Goal: Information Seeking & Learning: Check status

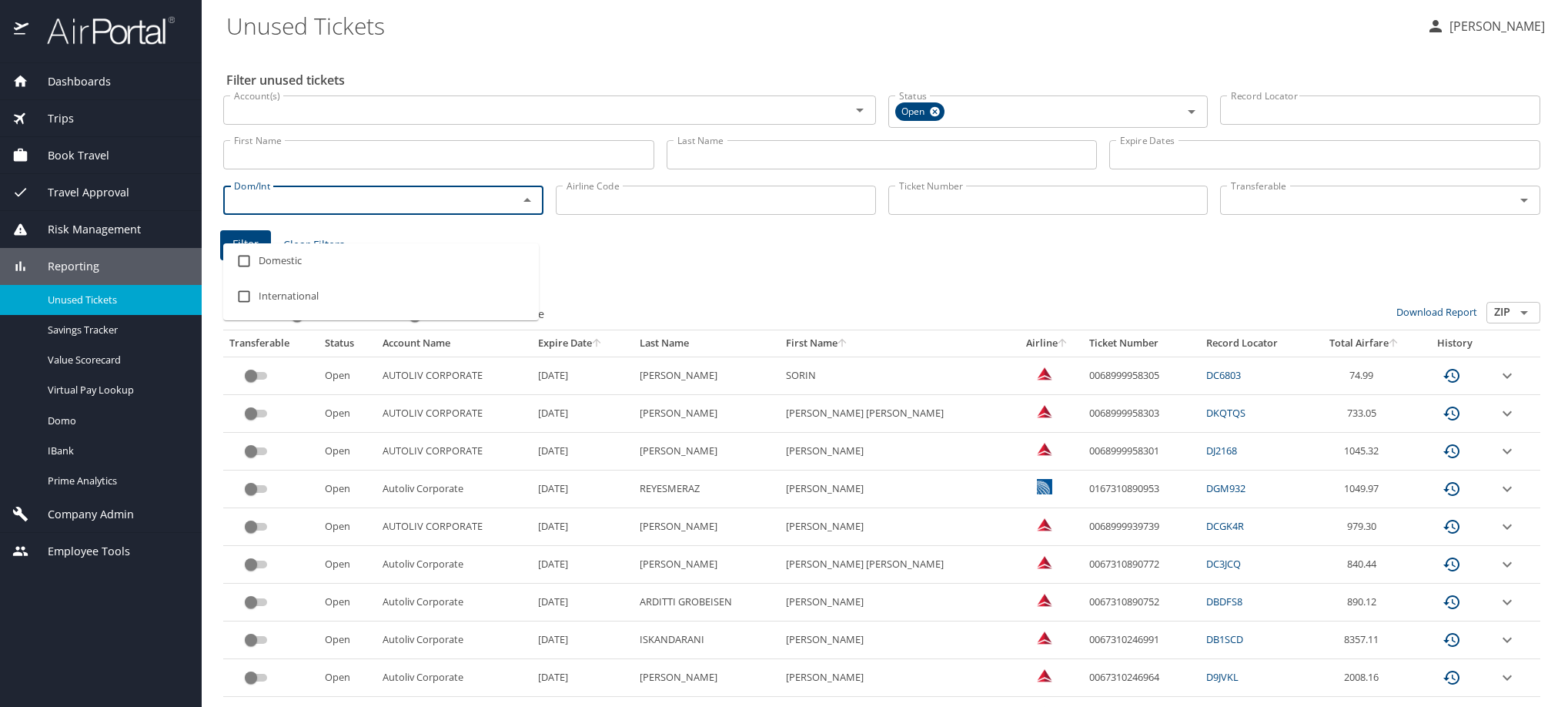
click at [268, 211] on input "Dom/Int" at bounding box center [360, 200] width 265 height 20
type input "u"
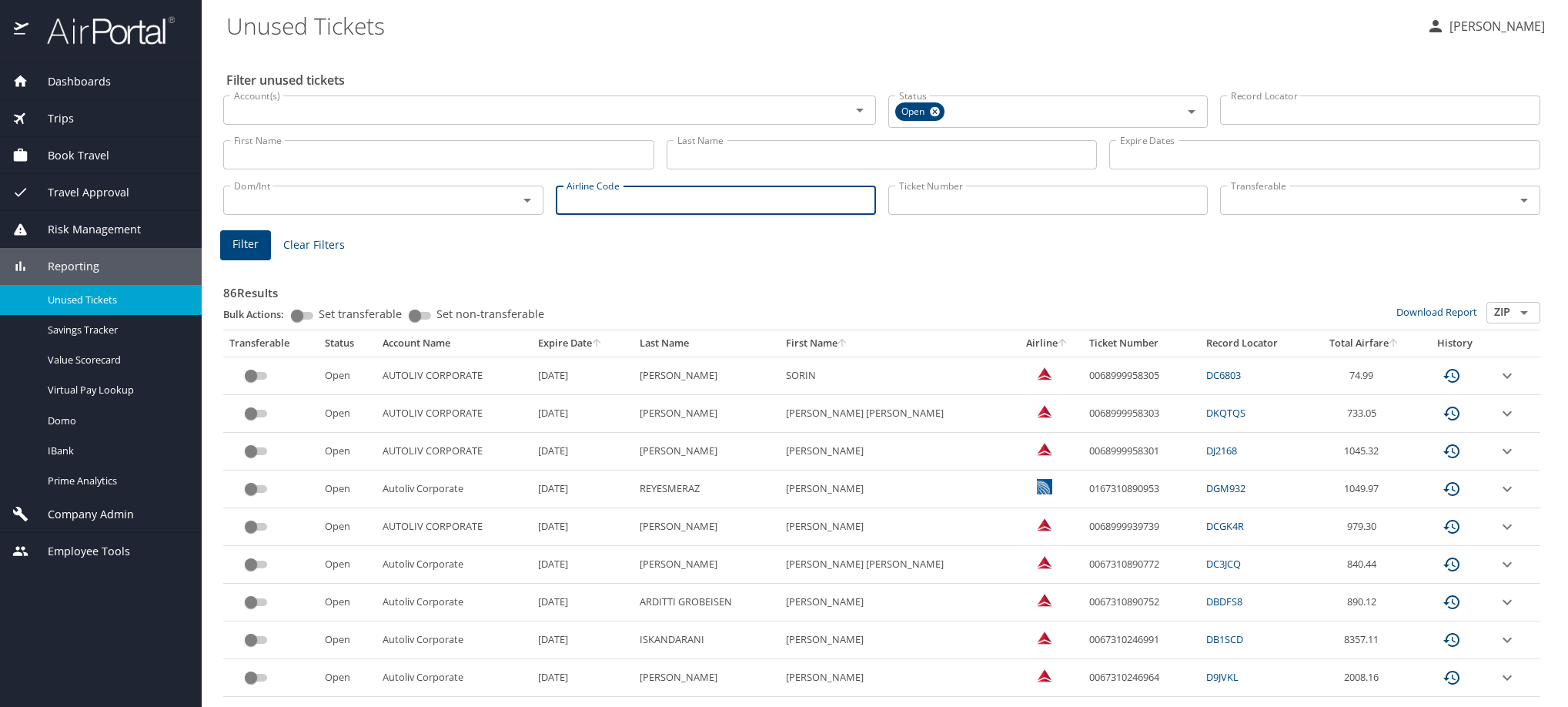
click at [594, 214] on input "Airline Code" at bounding box center [716, 200] width 320 height 29
type input "ua"
click at [257, 254] on span "Filter" at bounding box center [245, 244] width 26 height 20
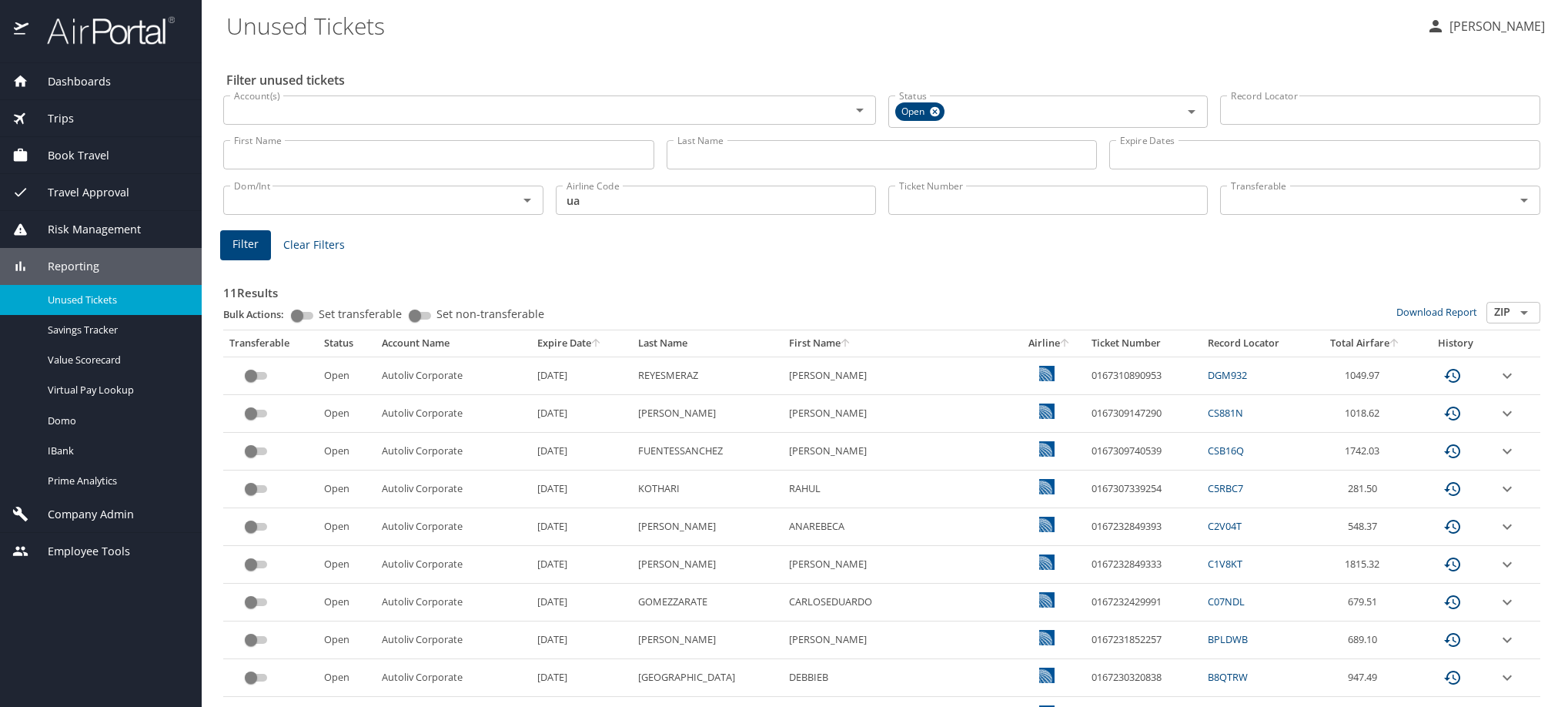
click at [396, 170] on input "First Name" at bounding box center [438, 154] width 431 height 29
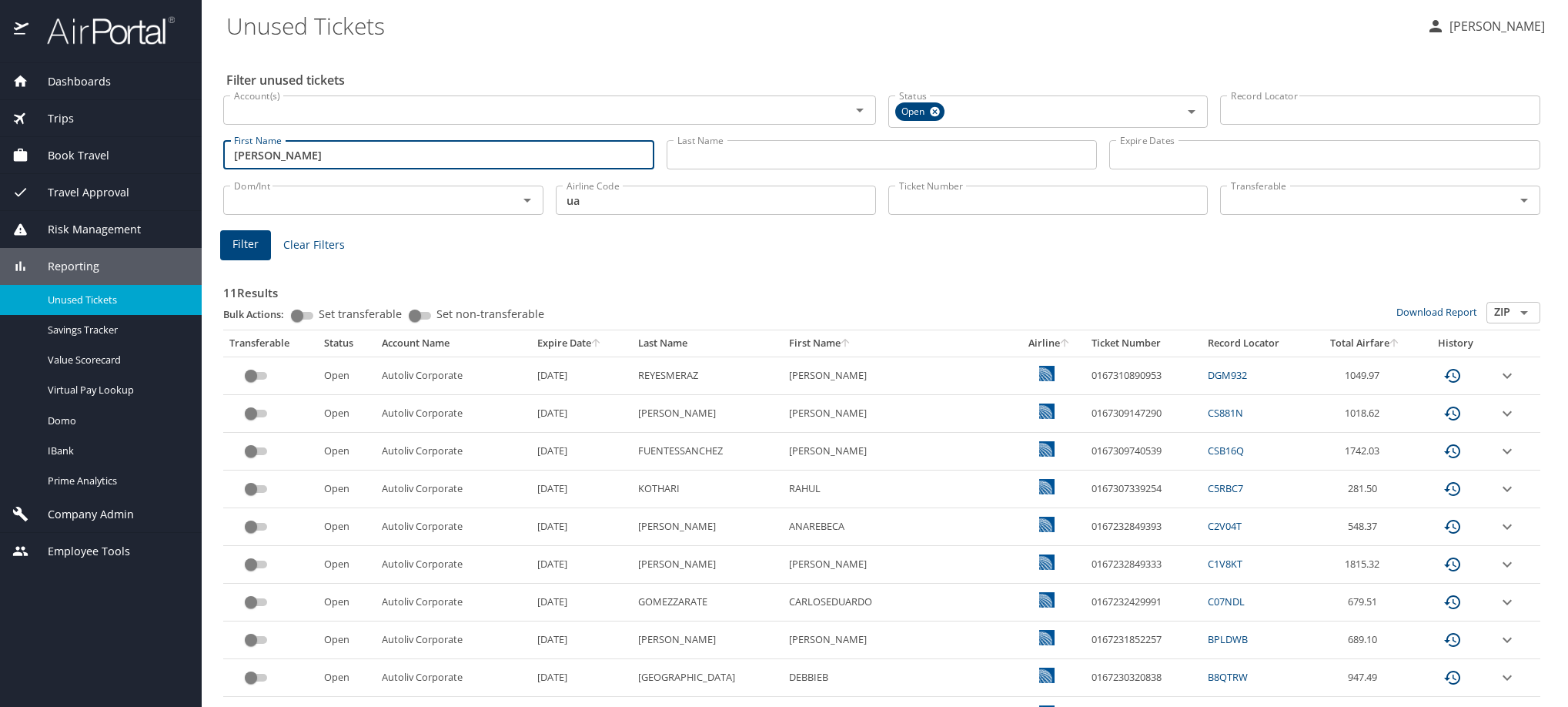
type input "[PERSON_NAME]"
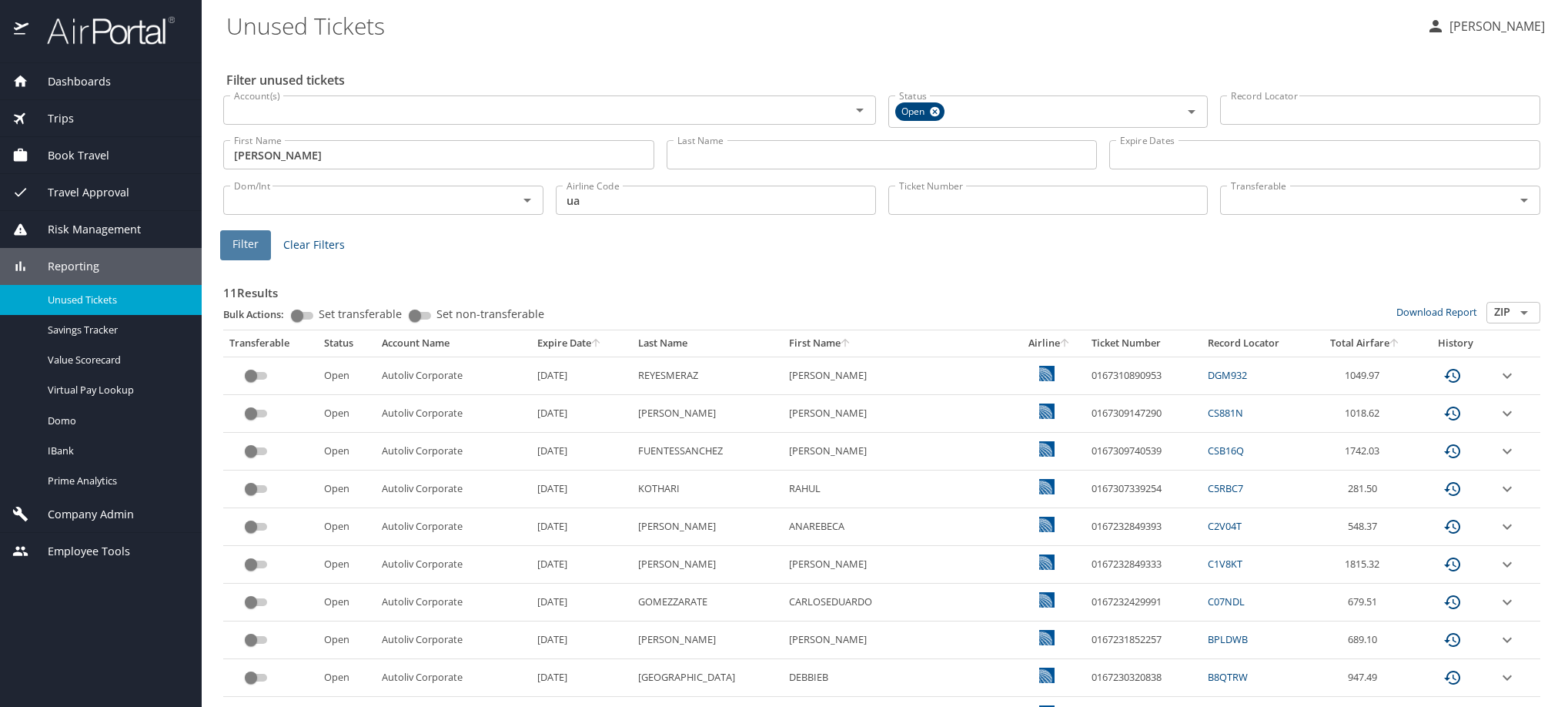
click at [253, 254] on span "Filter" at bounding box center [245, 244] width 26 height 20
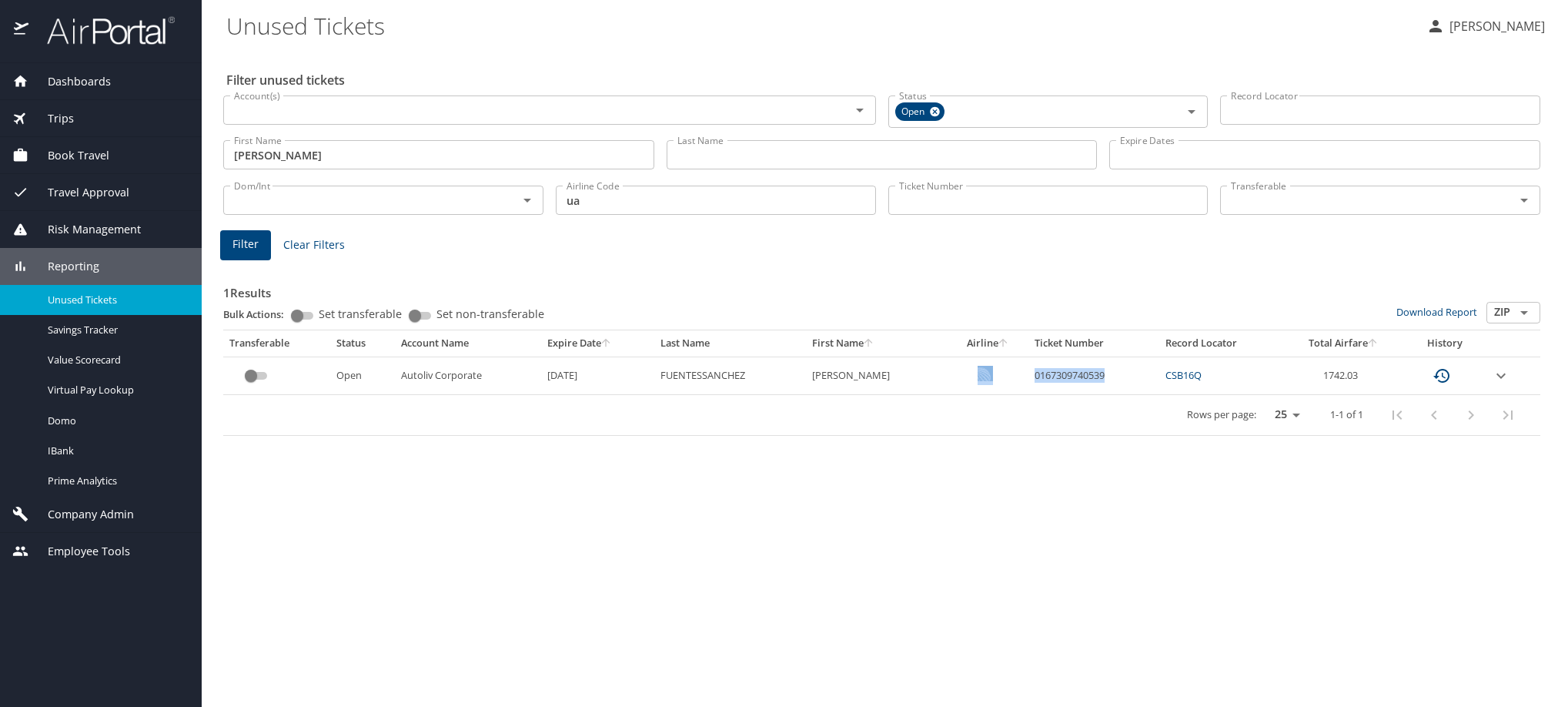
drag, startPoint x: 1019, startPoint y: 432, endPoint x: 1150, endPoint y: 423, distance: 131.3
click at [1150, 394] on tr "Open Autoliv Corporate [DATE] FUENTESSANCHEZ [PERSON_NAME] 0167309740539 CSB16Q…" at bounding box center [881, 375] width 1317 height 38
copy tr "0167309740539"
click at [991, 562] on div "Filter unused tickets Account(s) Account(s) Status Open Status Record Locator R…" at bounding box center [884, 378] width 1317 height 658
drag, startPoint x: 1028, startPoint y: 430, endPoint x: 1129, endPoint y: 428, distance: 101.0
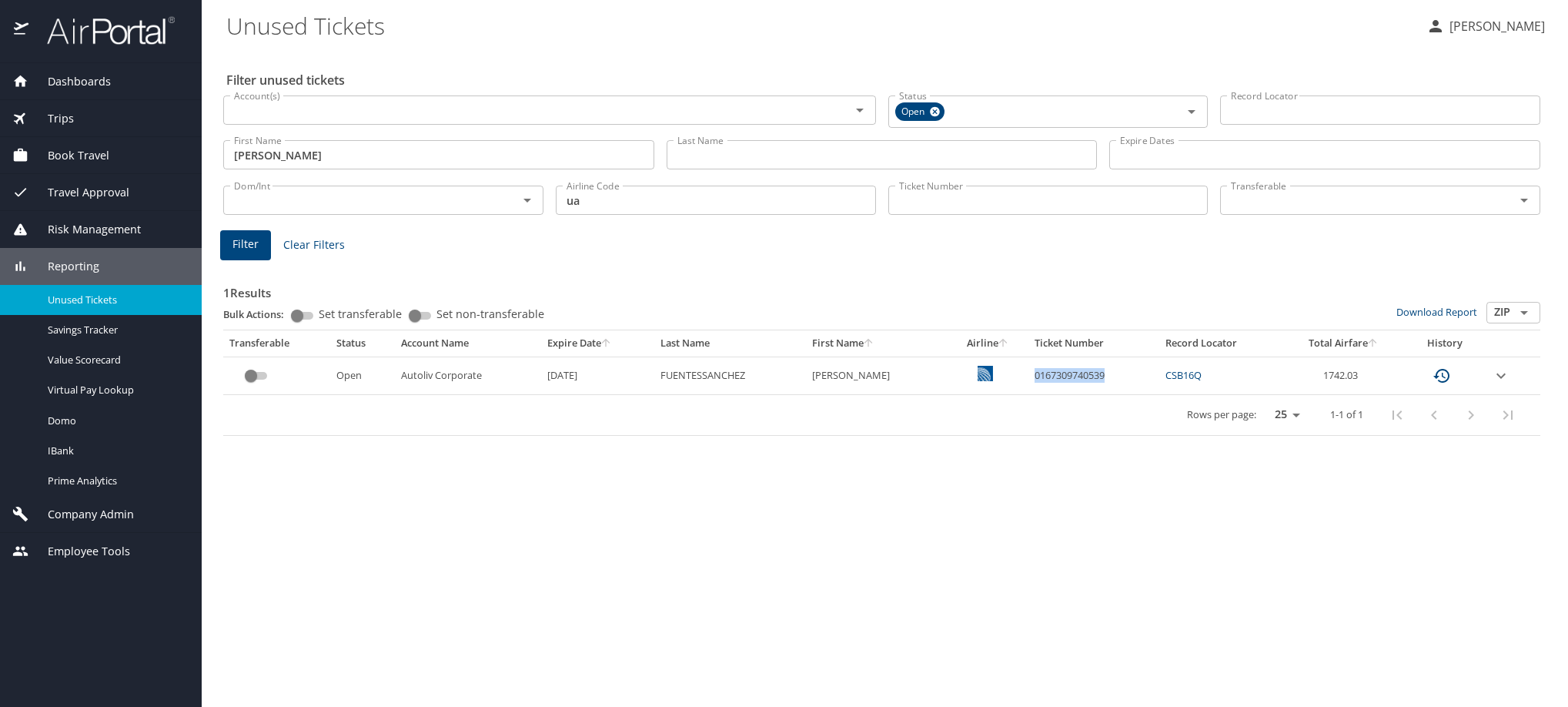
click at [1129, 394] on td "0167309740539" at bounding box center [1094, 375] width 130 height 38
copy td "0167309740539"
